Goal: Task Accomplishment & Management: Manage account settings

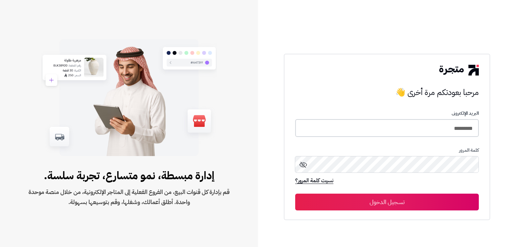
type input "*********"
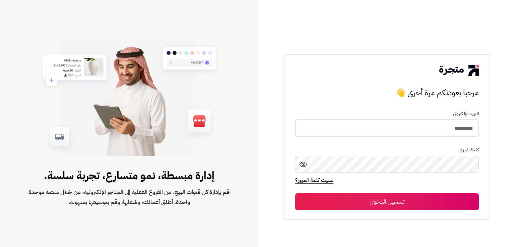
click at [387, 201] on button "تسجيل الدخول" at bounding box center [387, 201] width 184 height 17
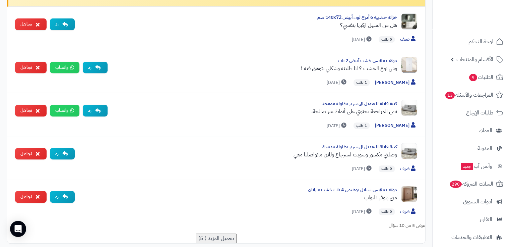
scroll to position [249, 0]
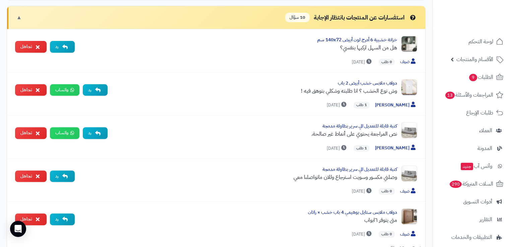
scroll to position [227, 0]
